Goal: Task Accomplishment & Management: Use online tool/utility

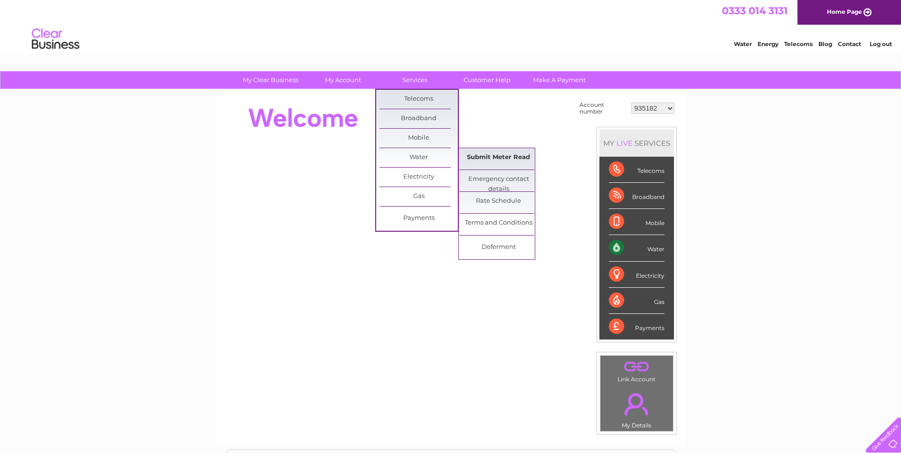
click at [485, 156] on link "Submit Meter Read" at bounding box center [498, 157] width 78 height 19
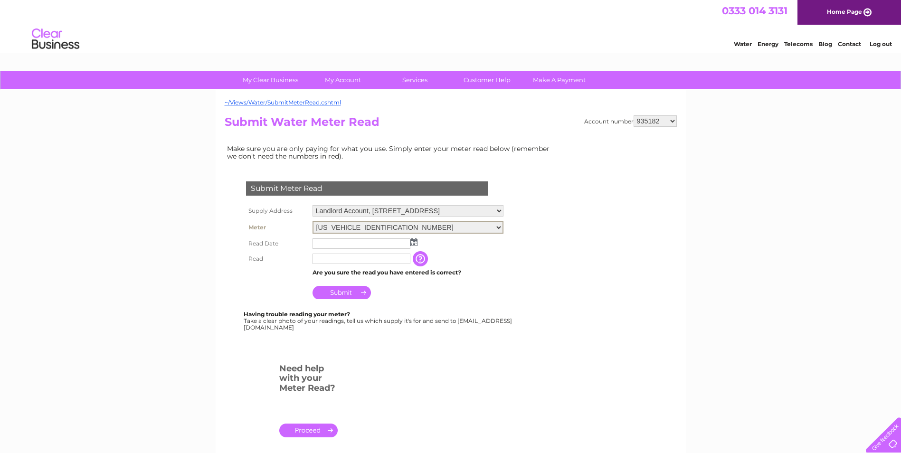
click at [503, 226] on select "[US_VEHICLE_IDENTIFICATION_NUMBER] [US_VEHICLE_IDENTIFICATION_NUMBER]" at bounding box center [407, 227] width 191 height 12
click at [674, 117] on select "935182 30266866 30292710" at bounding box center [654, 120] width 43 height 11
select select "30266866"
click at [633, 115] on select "935182 30266866 30292710" at bounding box center [654, 120] width 43 height 11
click at [498, 212] on select "Garden Cottage, Blair Estate, Dalry, KA24 4ER Blair Castle, Blair Estate, Dalry…" at bounding box center [408, 210] width 193 height 11
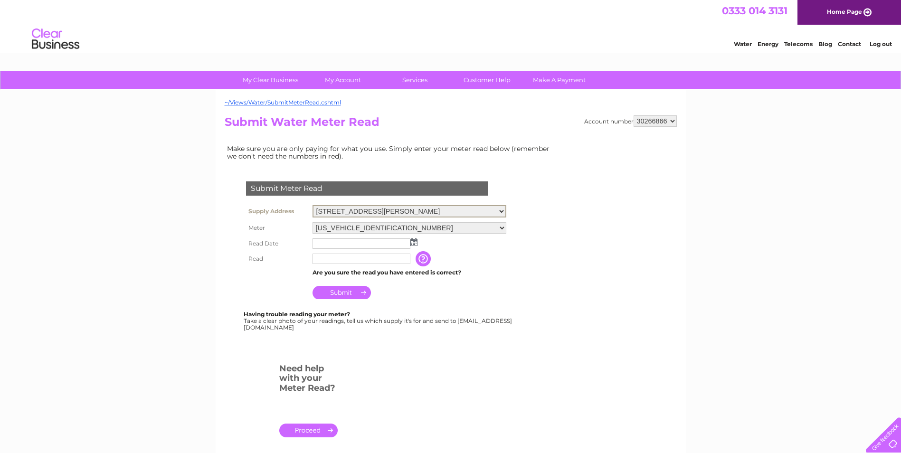
select select "541426"
click at [312, 205] on select "Garden Cottage, Blair Estate, Dalry, KA24 4ER Blair Castle, Blair Estate, Dalry…" at bounding box center [409, 211] width 194 height 12
click at [502, 227] on select "06ELSTER25M016393" at bounding box center [408, 226] width 193 height 11
click at [497, 224] on select "06ELSTER25M016393" at bounding box center [408, 227] width 193 height 12
click at [413, 242] on img at bounding box center [413, 242] width 7 height 8
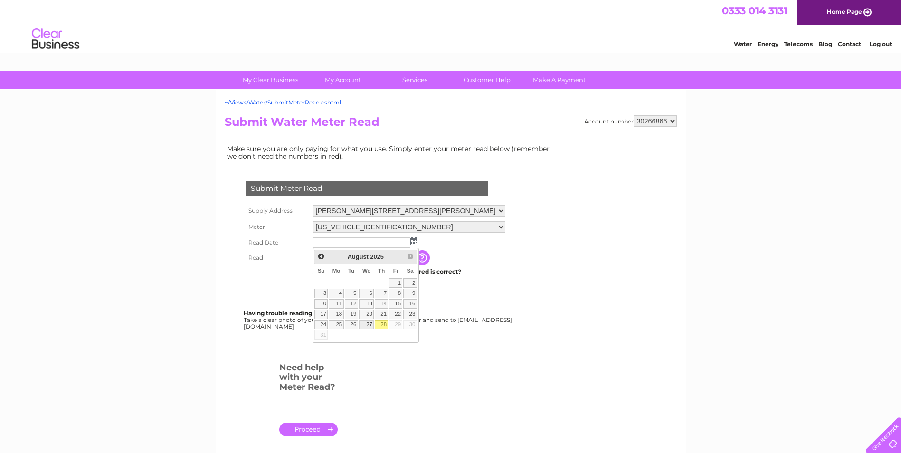
drag, startPoint x: 367, startPoint y: 324, endPoint x: 367, endPoint y: 318, distance: 6.6
click at [367, 324] on link "27" at bounding box center [366, 324] width 15 height 9
type input "2025/08/27"
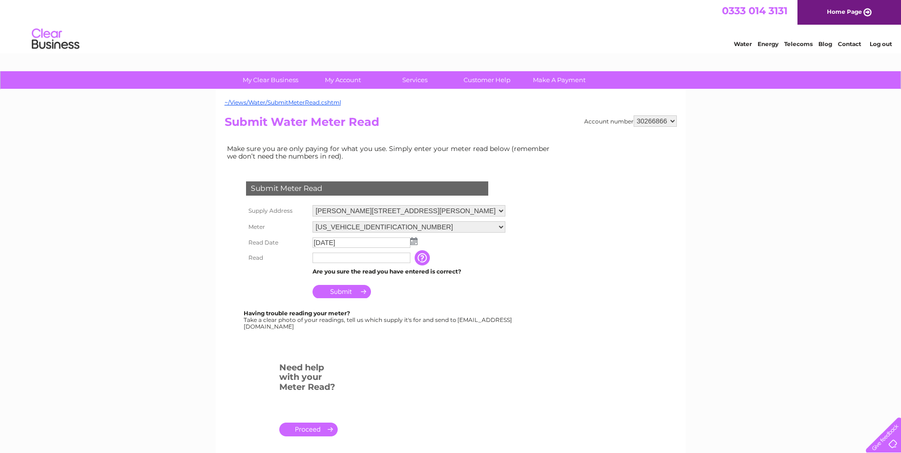
click at [348, 257] on input "text" at bounding box center [361, 258] width 98 height 10
click at [315, 259] on input "271" at bounding box center [361, 258] width 99 height 11
type input "00271"
click at [351, 290] on input "Submit" at bounding box center [341, 292] width 58 height 13
